Goal: Task Accomplishment & Management: Manage account settings

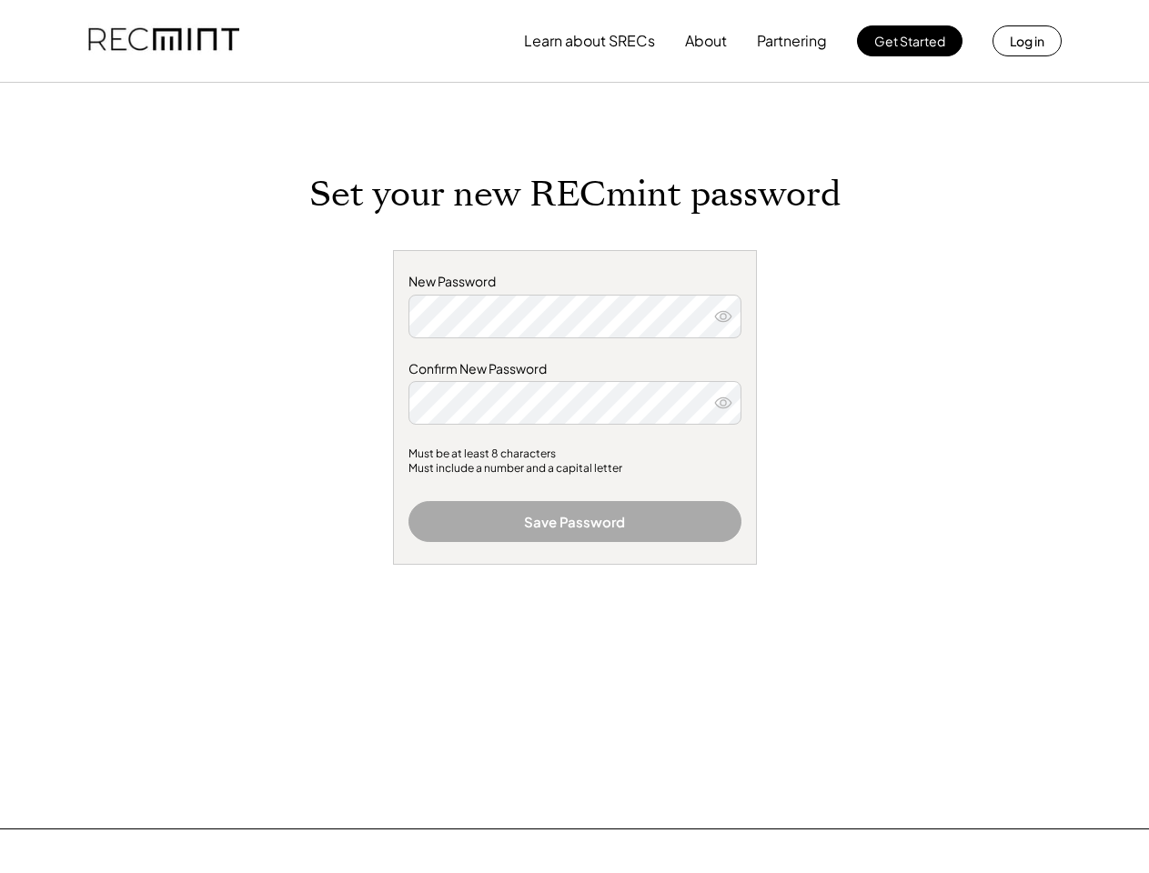
click at [574, 437] on div "New Password Confirm New Password Must be at least 8 characters Must include a …" at bounding box center [575, 407] width 364 height 315
click at [574, 41] on button "Learn about SRECs" at bounding box center [589, 41] width 131 height 36
click at [575, 41] on button "Learn about SRECs" at bounding box center [589, 41] width 131 height 36
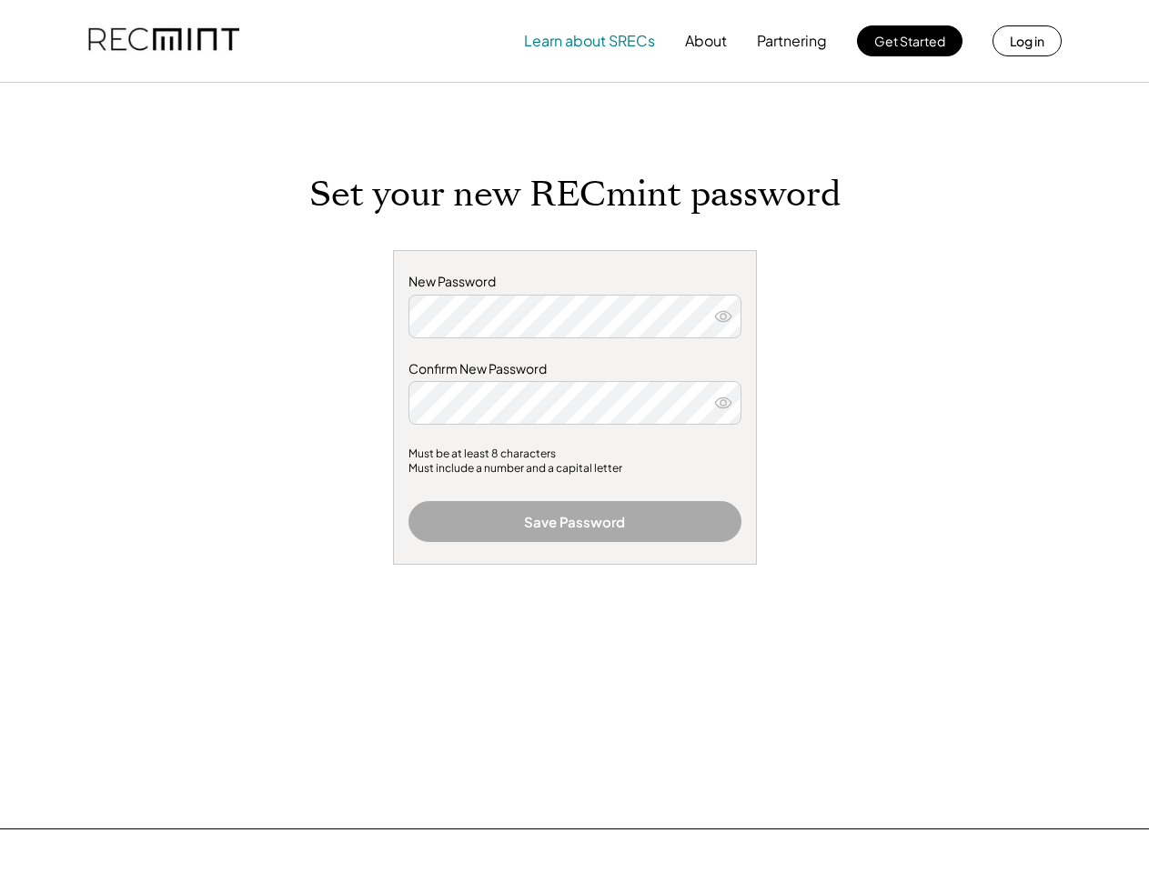
click at [164, 41] on img at bounding box center [163, 41] width 151 height 62
click at [792, 41] on button "Partnering" at bounding box center [792, 41] width 70 height 36
click at [589, 41] on button "Learn about SRECs" at bounding box center [589, 41] width 131 height 36
click at [706, 41] on button "About" at bounding box center [706, 41] width 42 height 36
